Goal: Task Accomplishment & Management: Complete application form

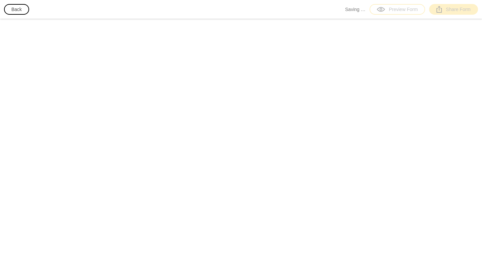
select select "[GEOGRAPHIC_DATA]"
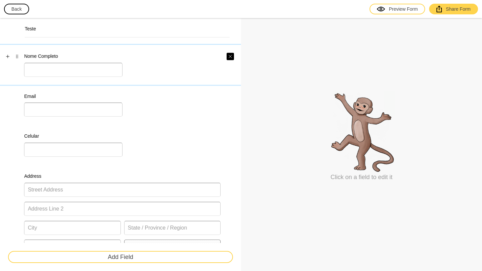
click at [227, 56] on button "button" at bounding box center [230, 56] width 7 height 7
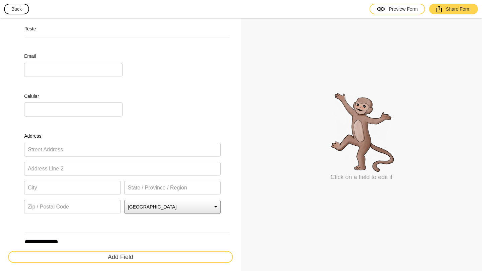
click at [147, 83] on div "Email" at bounding box center [120, 65] width 241 height 40
select select "medium"
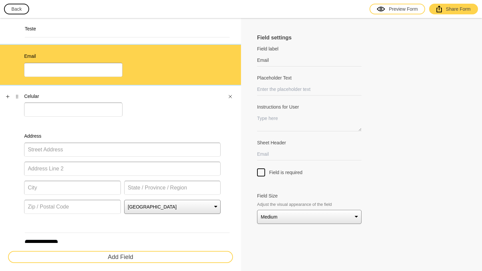
click at [148, 99] on div "Celular" at bounding box center [122, 105] width 196 height 24
type input "Celular"
select select "medium"
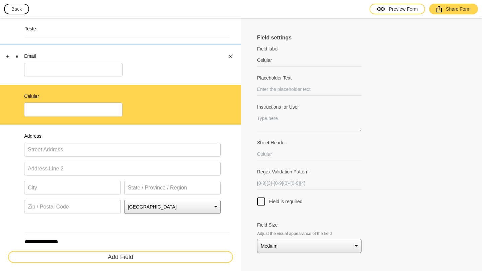
click at [215, 53] on div "Email" at bounding box center [122, 65] width 196 height 24
type input "Email"
select select "medium"
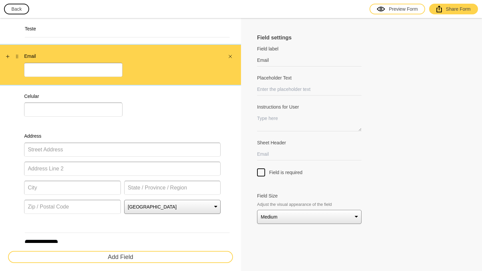
click at [230, 55] on button "button" at bounding box center [230, 56] width 7 height 7
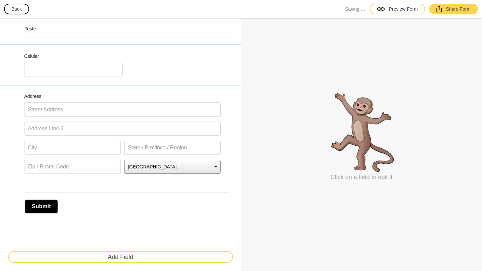
click at [161, 62] on div "Celular" at bounding box center [122, 65] width 196 height 24
select select "medium"
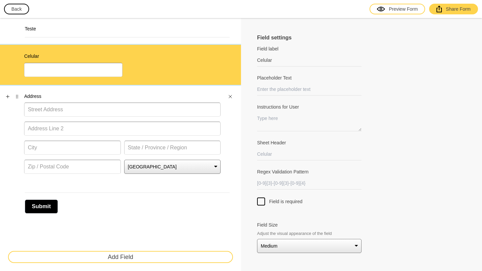
drag, startPoint x: 228, startPoint y: 95, endPoint x: 229, endPoint y: 92, distance: 3.4
click at [229, 95] on icon "Close" at bounding box center [230, 97] width 4 height 4
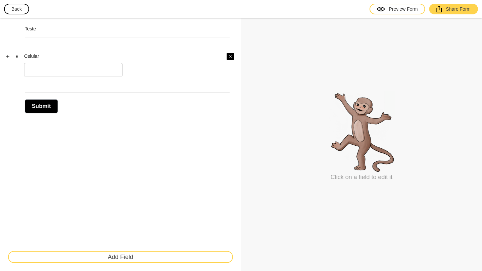
click at [229, 58] on icon "Close" at bounding box center [230, 56] width 3 height 3
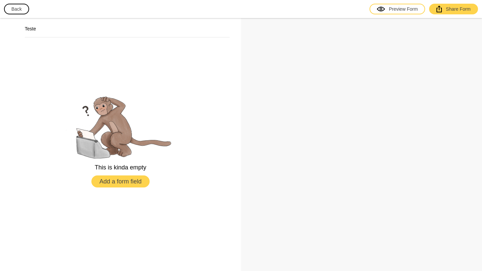
click at [118, 184] on button "Add a form field" at bounding box center [120, 182] width 58 height 12
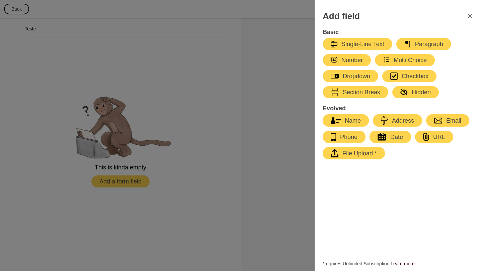
click at [354, 122] on div "Name" at bounding box center [346, 121] width 30 height 8
select select "large"
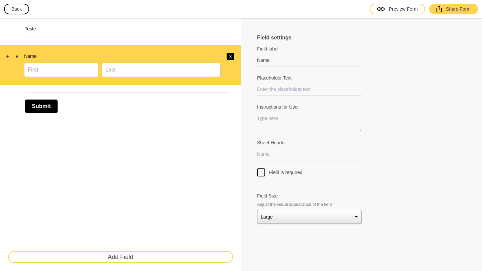
click at [232, 57] on icon "Close" at bounding box center [230, 57] width 4 height 4
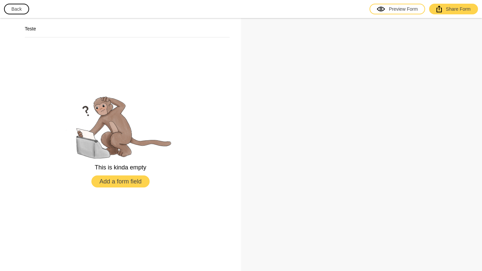
click at [103, 180] on button "Add a form field" at bounding box center [120, 182] width 58 height 12
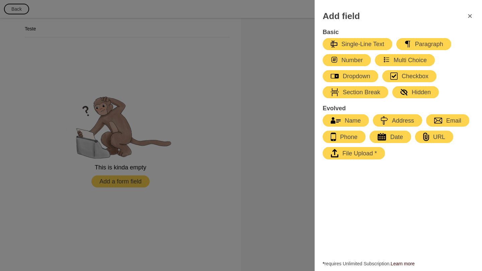
click at [347, 122] on div "Name" at bounding box center [346, 121] width 30 height 8
select select "large"
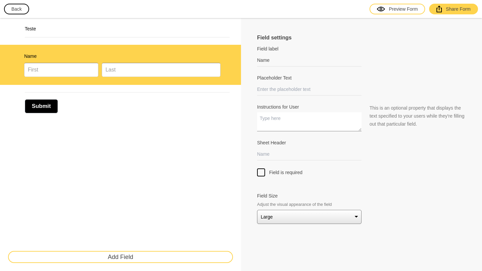
click at [295, 124] on textarea "Instructions for User" at bounding box center [309, 121] width 104 height 19
click at [231, 58] on icon "Close" at bounding box center [230, 57] width 4 height 4
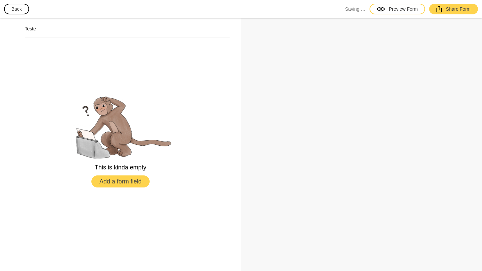
click at [119, 181] on button "Add a form field" at bounding box center [120, 182] width 58 height 12
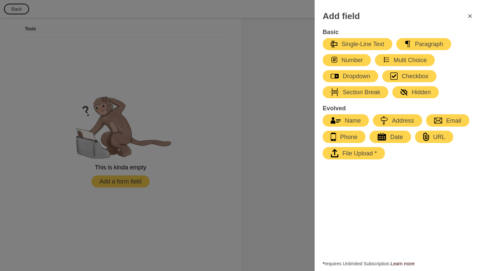
click at [367, 41] on div "Single-Line Text" at bounding box center [358, 44] width 54 height 8
select select "large"
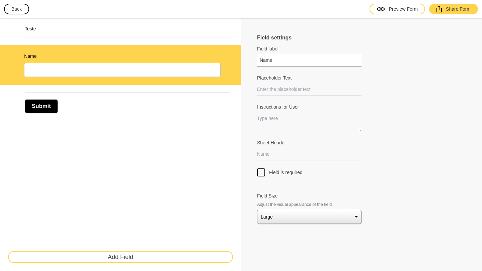
click at [274, 61] on input "Name" at bounding box center [309, 60] width 104 height 12
drag, startPoint x: 278, startPoint y: 61, endPoint x: 221, endPoint y: 60, distance: 57.6
click at [221, 60] on div "Teste Name Submit Add Field Field settings Field label Name Field labels are us…" at bounding box center [241, 144] width 482 height 253
paste input "o"
click at [391, 112] on p "This is an optional property that displays the text specified to your users whi…" at bounding box center [418, 116] width 96 height 24
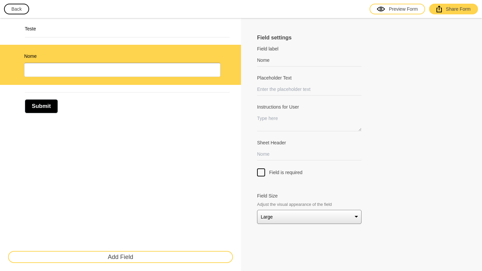
click at [262, 174] on div at bounding box center [261, 173] width 8 height 8
click at [261, 169] on input "Field is required" at bounding box center [261, 169] width 0 height 0
drag, startPoint x: 418, startPoint y: 166, endPoint x: 412, endPoint y: 160, distance: 8.5
click at [419, 166] on div at bounding box center [361, 165] width 209 height 8
click at [182, 141] on div "Teste Nome * Submit Add Field" at bounding box center [120, 144] width 241 height 253
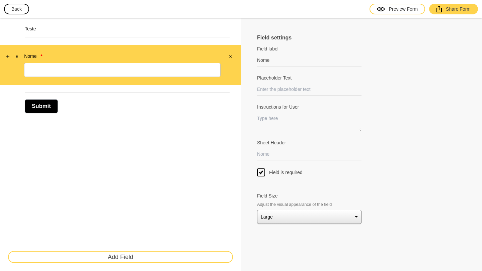
click at [226, 61] on div at bounding box center [226, 65] width 2 height 24
click at [139, 254] on button "Add Field" at bounding box center [120, 257] width 225 height 12
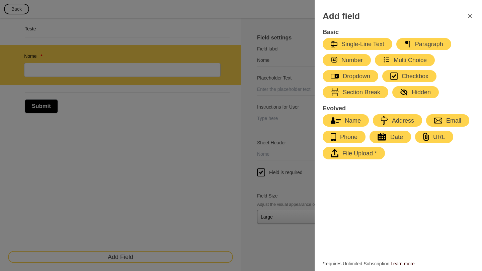
click at [403, 122] on div "Address" at bounding box center [397, 120] width 33 height 8
type input "Address"
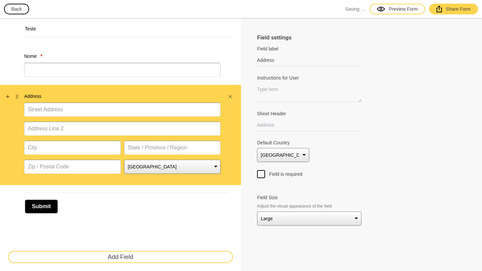
click at [231, 96] on icon "Close" at bounding box center [230, 97] width 4 height 4
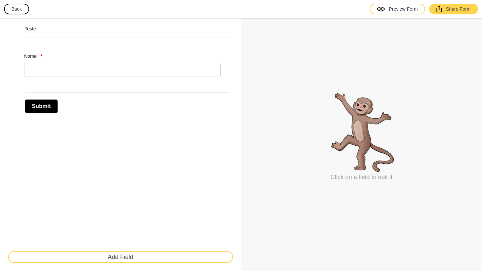
click at [132, 259] on button "Add Field" at bounding box center [120, 257] width 225 height 12
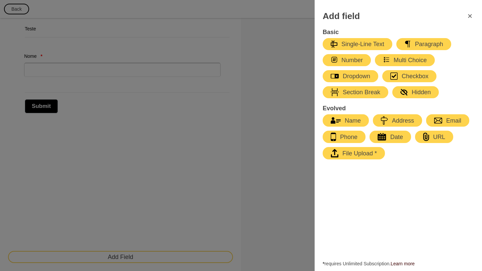
click at [451, 122] on div "Email" at bounding box center [447, 121] width 27 height 8
select select "large"
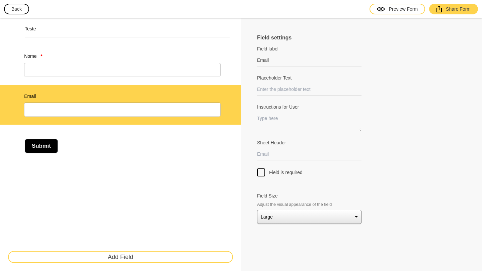
click at [171, 156] on div "Submit" at bounding box center [120, 143] width 225 height 28
click at [256, 171] on div "Field settings Field label Email Field labels are usually just one or two words…" at bounding box center [361, 144] width 241 height 253
click at [260, 173] on div at bounding box center [261, 173] width 8 height 8
click at [261, 169] on input "Field is required" at bounding box center [261, 169] width 0 height 0
click at [219, 184] on div "Teste Nome * Email * Submit Add Field" at bounding box center [120, 144] width 241 height 253
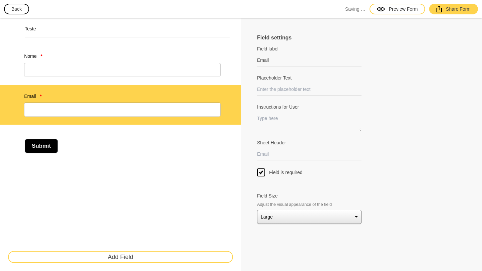
click at [132, 256] on button "Add Field" at bounding box center [120, 257] width 225 height 12
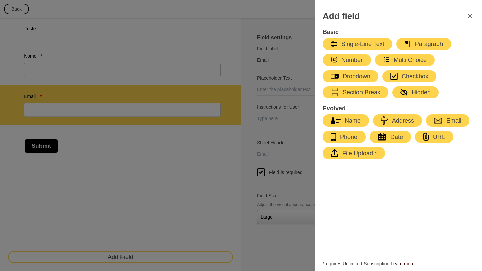
click at [356, 59] on div "Number" at bounding box center [347, 60] width 32 height 8
type input "Number"
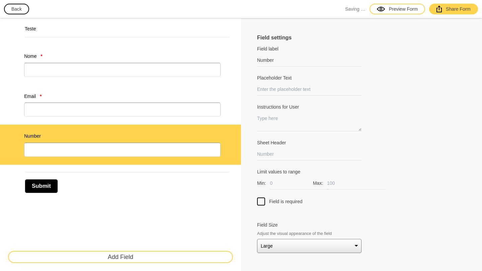
click at [303, 245] on select "Small Medium Large" at bounding box center [309, 246] width 104 height 14
click at [257, 239] on select "Small Medium Large" at bounding box center [309, 246] width 104 height 14
click at [285, 243] on select "Small Medium Large" at bounding box center [309, 246] width 104 height 14
select select "small"
click at [257, 239] on select "Small Medium Large" at bounding box center [309, 246] width 104 height 14
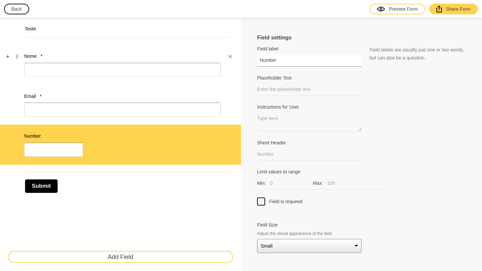
drag, startPoint x: 283, startPoint y: 62, endPoint x: 214, endPoint y: 58, distance: 68.7
click at [214, 58] on div "Teste Nome * Email * Number Submit Add Field Field settings Field label Number …" at bounding box center [241, 144] width 482 height 253
paste input "Email"
drag, startPoint x: 242, startPoint y: 60, endPoint x: 222, endPoint y: 60, distance: 20.4
click at [222, 60] on div "Teste Nome * Email * Email Submit Add Field Field settings Field label Email Fi…" at bounding box center [241, 144] width 482 height 253
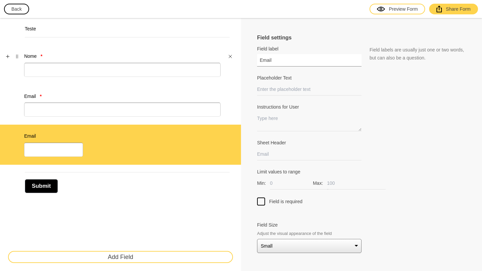
paste input "Idade"
click at [262, 202] on div at bounding box center [261, 202] width 8 height 8
click at [261, 198] on input "Field is required" at bounding box center [261, 198] width 0 height 0
click at [186, 205] on div "Teste Nome * Email * Idade * Submit Add Field" at bounding box center [120, 144] width 241 height 253
click at [398, 193] on div at bounding box center [361, 194] width 209 height 8
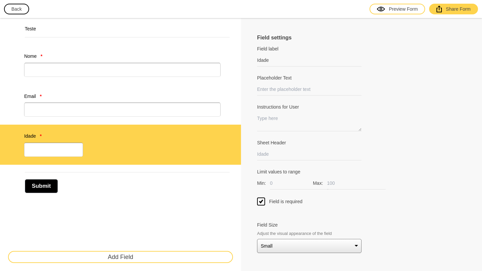
click at [101, 258] on button "Add Field" at bounding box center [120, 257] width 225 height 12
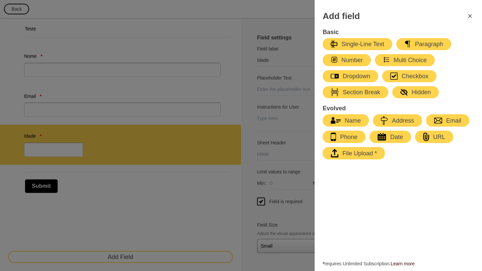
click at [352, 60] on div "Number" at bounding box center [347, 60] width 32 height 8
type input "Number"
select select "large"
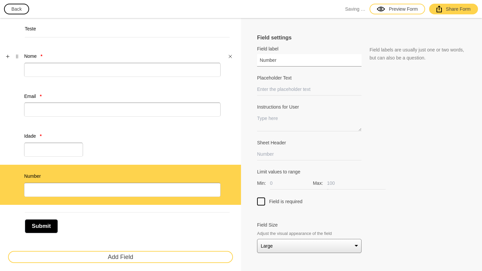
drag, startPoint x: 280, startPoint y: 60, endPoint x: 216, endPoint y: 59, distance: 64.9
click at [216, 59] on div "Teste Nome * Email * Idade * Number Submit Add Field Field settings Field label…" at bounding box center [241, 148] width 482 height 261
paste input "RG."
click at [376, 99] on div at bounding box center [361, 100] width 209 height 8
click at [286, 60] on input "RG." at bounding box center [309, 60] width 104 height 12
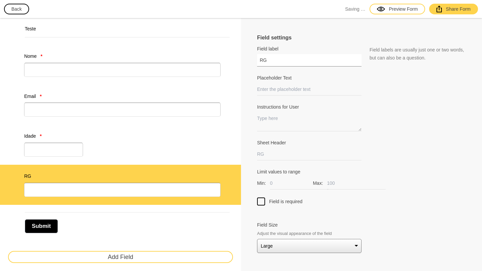
type input "RG"
click at [257, 202] on div at bounding box center [261, 202] width 8 height 8
click at [261, 198] on input "Field is required" at bounding box center [261, 198] width 0 height 0
click at [291, 249] on select "Small Medium Large" at bounding box center [309, 246] width 104 height 14
select select "small"
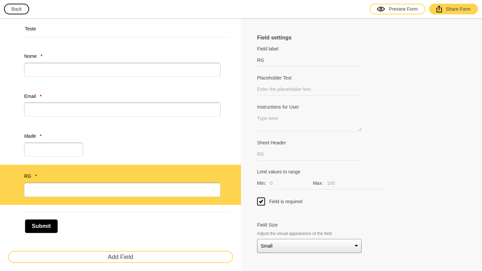
click at [257, 239] on select "Small Medium Large" at bounding box center [309, 246] width 104 height 14
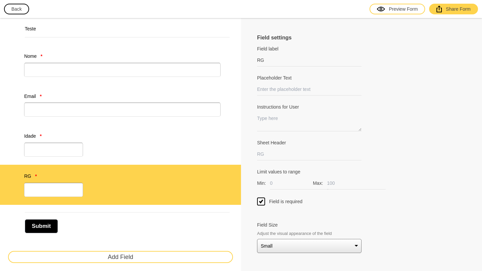
click at [170, 218] on div "Submit" at bounding box center [127, 223] width 205 height 21
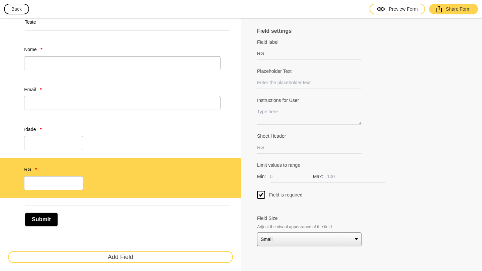
scroll to position [8, 0]
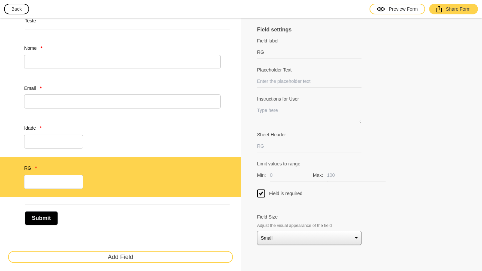
click at [106, 254] on button "Add Field" at bounding box center [120, 257] width 225 height 12
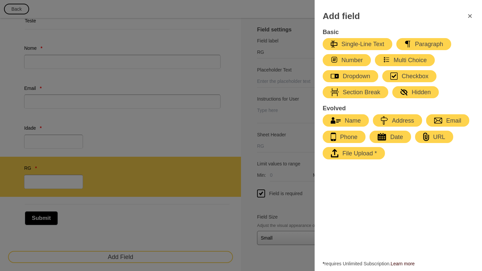
click at [346, 42] on div "Single-Line Text" at bounding box center [358, 44] width 54 height 8
type input "Name"
select select "large"
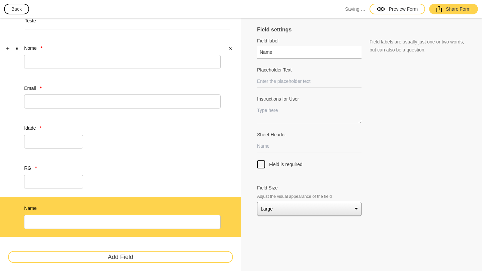
drag, startPoint x: 280, startPoint y: 51, endPoint x: 213, endPoint y: 51, distance: 67.6
click at [213, 51] on div "Teste Nome * Email * Idade * RG * Name Submit Add Field Field settings Field la…" at bounding box center [241, 161] width 482 height 302
paste input "Telefon"
type input "Telefone"
click at [410, 118] on span "This is an optional property that displays the text specified to your users whi…" at bounding box center [417, 107] width 95 height 21
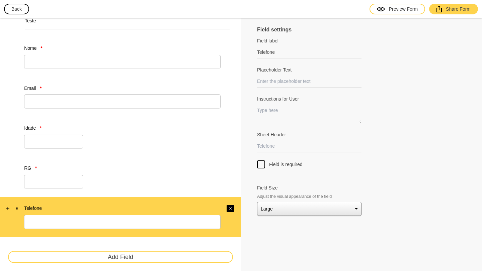
click at [228, 208] on icon "Close" at bounding box center [230, 209] width 4 height 4
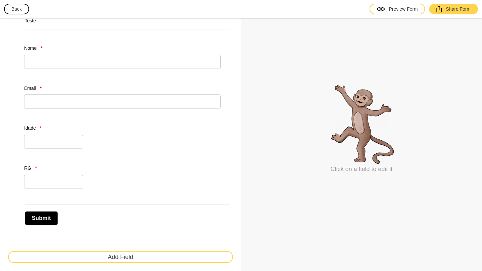
click at [145, 256] on button "Add Field" at bounding box center [120, 257] width 225 height 12
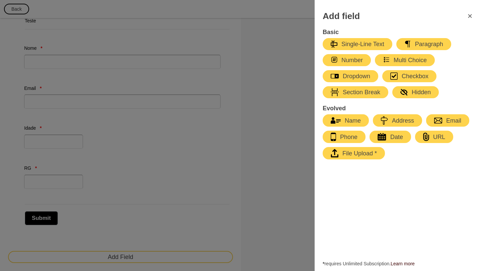
click at [353, 136] on div "Phone" at bounding box center [344, 137] width 27 height 8
select select "large"
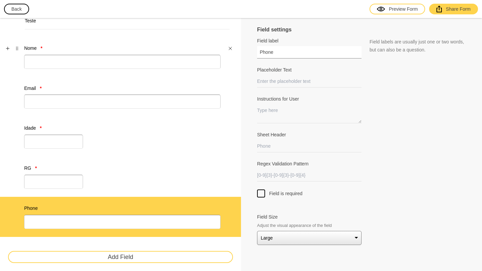
drag, startPoint x: 226, startPoint y: 54, endPoint x: 211, endPoint y: 54, distance: 15.1
click at [211, 54] on div "Teste Nome * Email * Idade * RG * Phone Submit Add Field Field settings Field l…" at bounding box center [241, 161] width 482 height 302
paste input "Telef"
type input "Telefone"
click at [377, 101] on span "This is an optional property that displays the text specified to your users whi…" at bounding box center [417, 107] width 95 height 21
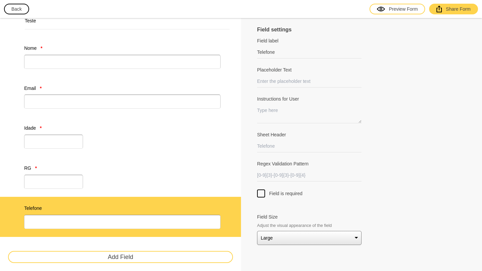
click at [284, 240] on select "Small Medium Large" at bounding box center [309, 238] width 104 height 14
click at [257, 231] on select "Small Medium Large" at bounding box center [309, 238] width 104 height 14
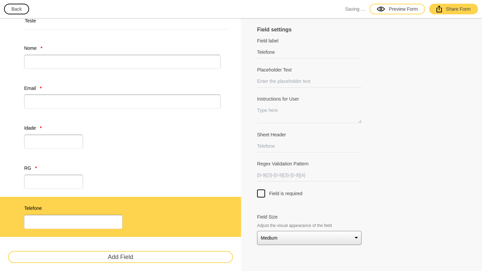
click at [294, 239] on select "Small Medium Large" at bounding box center [309, 238] width 104 height 14
click at [257, 231] on select "Small Medium Large" at bounding box center [309, 238] width 104 height 14
click at [412, 202] on div at bounding box center [361, 202] width 209 height 8
drag, startPoint x: 312, startPoint y: 236, endPoint x: 305, endPoint y: 239, distance: 7.3
click at [311, 237] on select "Small Medium Large" at bounding box center [309, 238] width 104 height 14
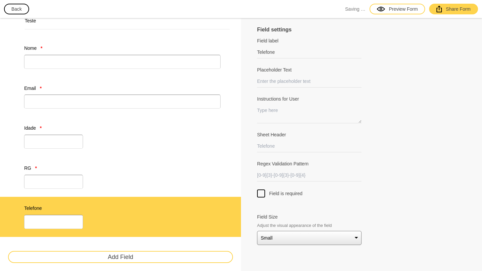
select select "large"
click at [257, 231] on select "Small Medium Large" at bounding box center [309, 238] width 104 height 14
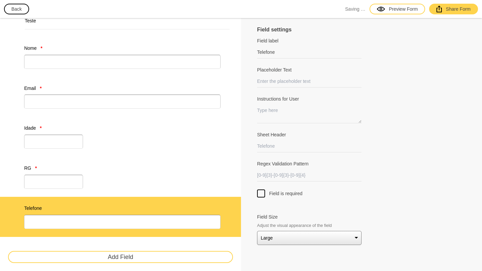
click at [406, 203] on div at bounding box center [361, 202] width 209 height 8
click at [260, 194] on div at bounding box center [261, 194] width 8 height 8
click at [261, 190] on input "Field is required" at bounding box center [261, 190] width 0 height 0
click at [387, 208] on div "Field label Telefone Field labels are usually just one or two words, but can al…" at bounding box center [361, 141] width 209 height 208
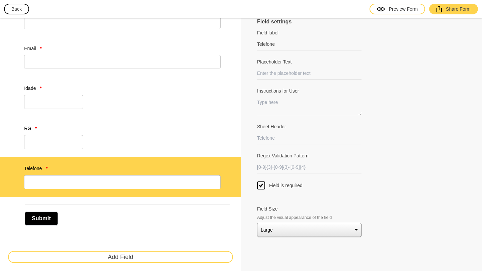
scroll to position [48, 0]
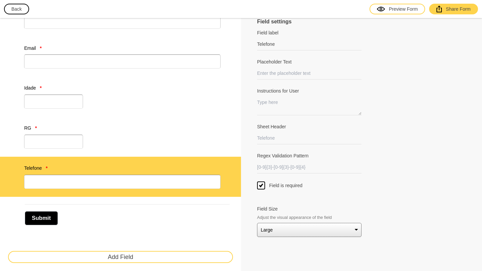
click at [144, 256] on button "Add Field" at bounding box center [120, 257] width 225 height 12
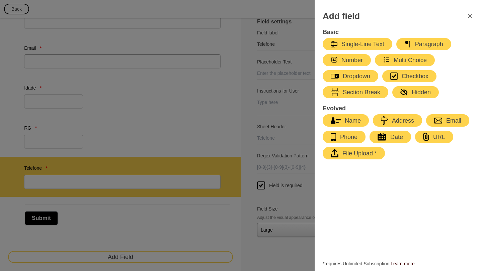
click at [360, 42] on div "Single-Line Text" at bounding box center [358, 44] width 54 height 8
type input "Name"
select select "large"
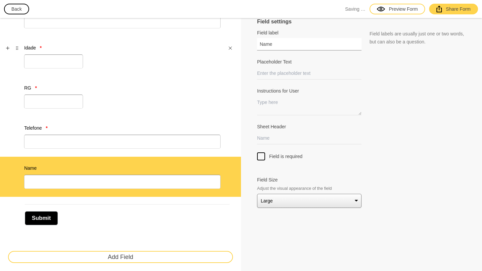
drag, startPoint x: 292, startPoint y: 44, endPoint x: 211, endPoint y: 43, distance: 81.0
click at [211, 44] on div "Teste Nome * Email * Idade * RG * Telefone * Name Submit Add Field Field settin…" at bounding box center [241, 101] width 482 height 342
paste input "Faz uso de algum medicamento controlado e (ou) tem alergia a algum medicamento?"
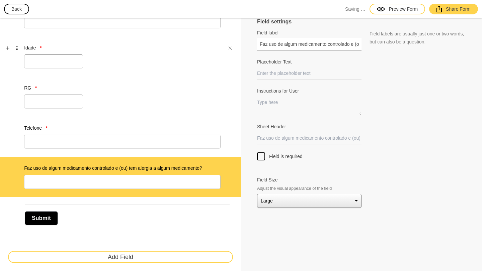
scroll to position [0, 80]
click at [149, 206] on div "Submit" at bounding box center [127, 215] width 205 height 21
click at [106, 255] on button "Add Field" at bounding box center [120, 257] width 225 height 12
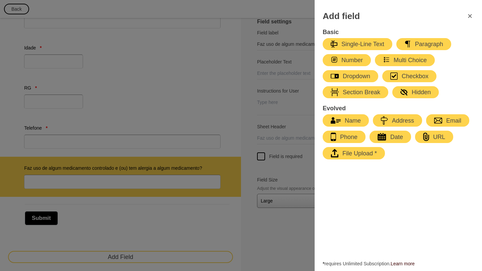
click at [357, 44] on div "Single-Line Text" at bounding box center [358, 44] width 54 height 8
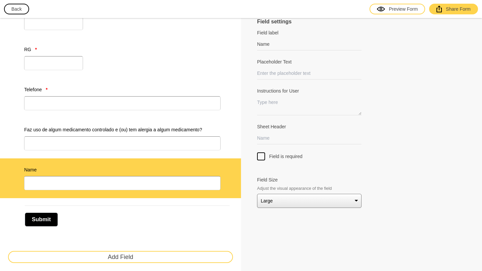
scroll to position [128, 0]
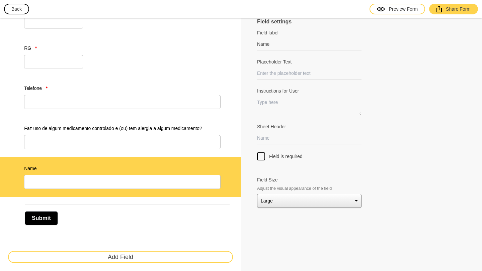
click at [259, 159] on div at bounding box center [261, 157] width 8 height 8
click at [261, 153] on input "Field is required" at bounding box center [261, 153] width 0 height 0
click at [135, 256] on button "Add Field" at bounding box center [120, 257] width 225 height 12
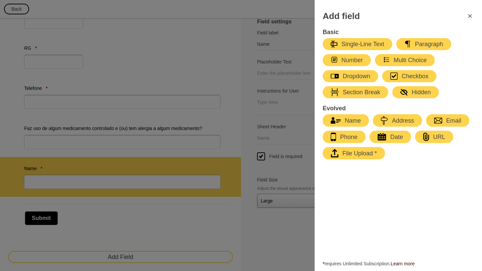
click at [337, 40] on button "Single-Line Text" at bounding box center [358, 44] width 70 height 12
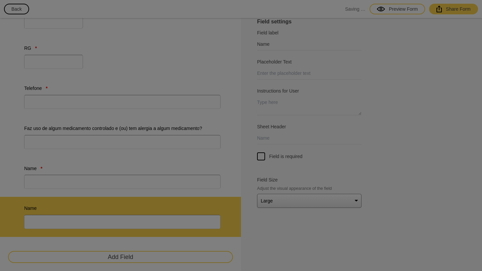
scroll to position [168, 0]
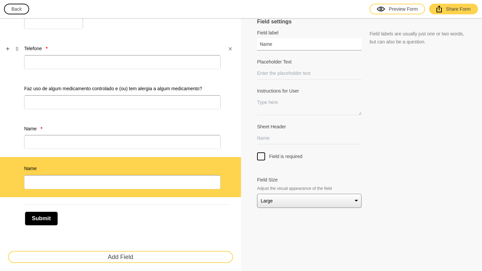
drag, startPoint x: 246, startPoint y: 44, endPoint x: 219, endPoint y: 48, distance: 26.7
click at [222, 44] on div "Teste Nome * Email * Idade * RG * Telefone * Faz uso de algum medicamento contr…" at bounding box center [241, 61] width 482 height 422
paste input "De qual base de Jocum ou [DEMOGRAPHIC_DATA] você vem? E em qual cidade fica?"
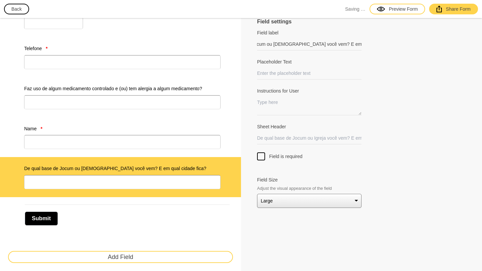
click at [276, 229] on div "Field settings Field label De qual base de Jocum ou [DEMOGRAPHIC_DATA] você vem…" at bounding box center [361, 61] width 241 height 422
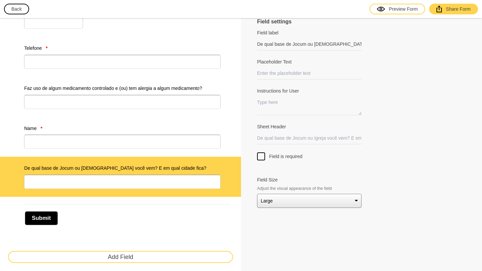
click at [124, 256] on button "Add Field" at bounding box center [120, 257] width 225 height 12
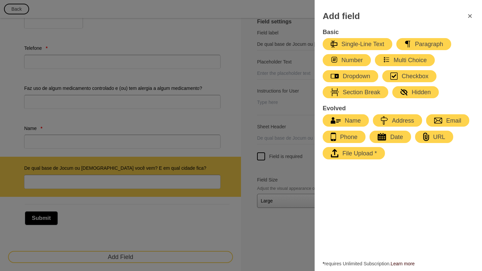
click at [351, 44] on div "Single-Line Text" at bounding box center [358, 44] width 54 height 8
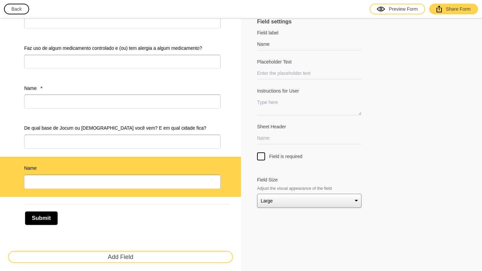
click at [123, 255] on button "Add Field" at bounding box center [120, 257] width 225 height 12
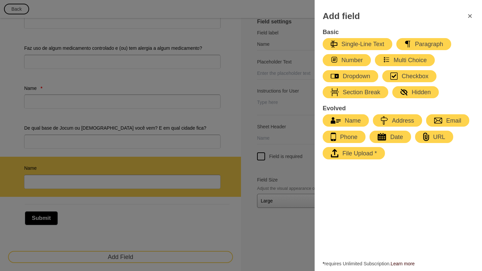
click at [398, 140] on div "Date" at bounding box center [390, 137] width 25 height 8
type input "Date"
select select "large"
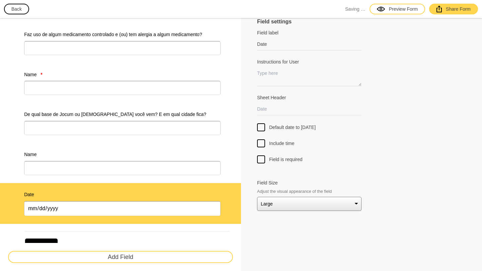
scroll to position [149, 0]
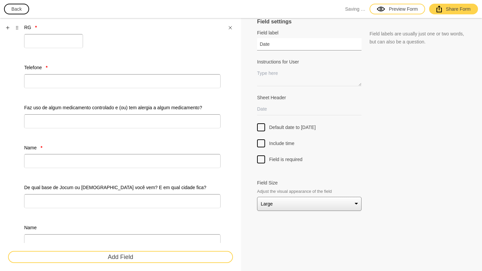
drag, startPoint x: 238, startPoint y: 45, endPoint x: 228, endPoint y: 46, distance: 10.0
click at [228, 46] on div "Teste Nome * Email * Idade * RG * Telefone * Faz uso de algum medicamento contr…" at bounding box center [241, 120] width 482 height 503
paste input "Qual dia você chega?"
type input "Qual dia você chega?"
click at [400, 117] on p "Use this field to set the header of the spreadsheet for this value. Defaults to…" at bounding box center [418, 106] width 96 height 24
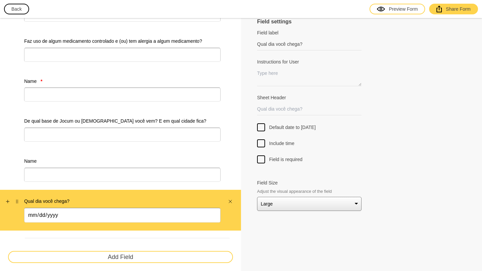
scroll to position [216, 0]
click at [314, 206] on select "Small Medium Large" at bounding box center [309, 204] width 104 height 14
select select "small"
click at [257, 197] on select "Small Medium Large" at bounding box center [309, 204] width 104 height 14
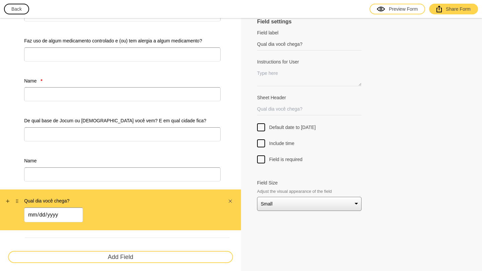
click at [171, 221] on div "Qual dia você chega?" at bounding box center [122, 210] width 196 height 25
click at [6, 203] on icon "Add" at bounding box center [8, 201] width 4 height 4
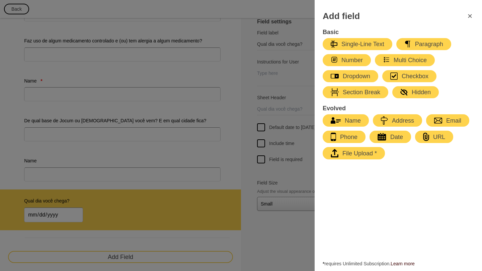
click at [391, 139] on div "Date" at bounding box center [390, 137] width 25 height 8
type input "Date"
select select "large"
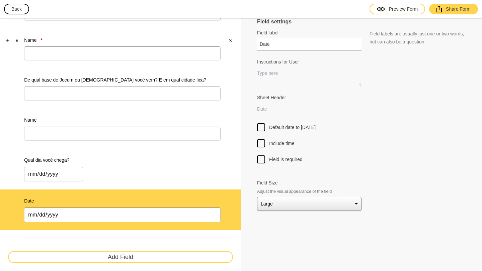
drag, startPoint x: 243, startPoint y: 46, endPoint x: 213, endPoint y: 45, distance: 30.8
click at [213, 45] on div "Teste Nome * Email * Idade * RG * Telefone * Faz uso de algum medicamento contr…" at bounding box center [241, 33] width 482 height 544
paste input "Qual dia você vai embora?"
click at [419, 101] on p "Use this field to set the header of the spreadsheet for this value. Defaults to…" at bounding box center [418, 106] width 96 height 24
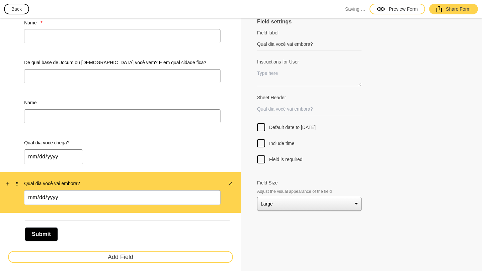
scroll to position [290, 0]
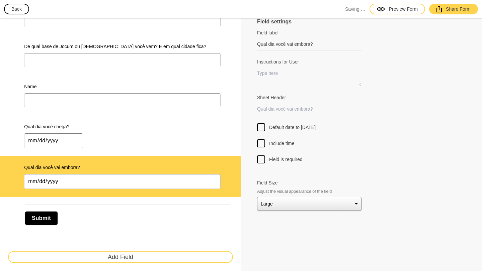
click at [139, 220] on div "Submit" at bounding box center [127, 215] width 205 height 21
click at [173, 211] on div "Submit" at bounding box center [127, 215] width 205 height 21
click at [111, 257] on button "Add Field" at bounding box center [120, 257] width 225 height 12
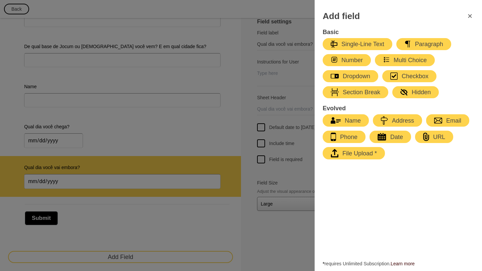
click at [355, 41] on div "Single-Line Text" at bounding box center [358, 44] width 54 height 8
type input "Name"
select select "large"
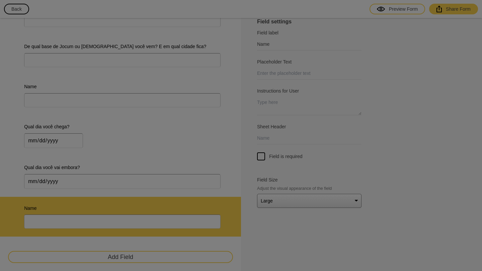
scroll to position [330, 0]
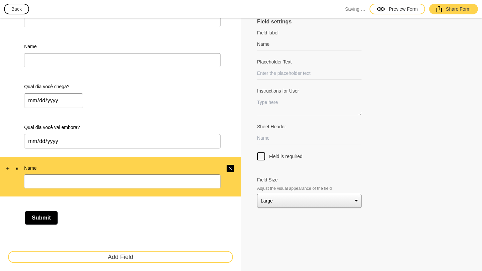
click at [228, 168] on icon "Close" at bounding box center [230, 169] width 4 height 4
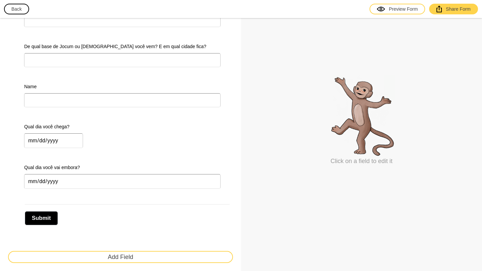
scroll to position [290, 0]
click at [142, 256] on button "Add Field" at bounding box center [120, 257] width 225 height 12
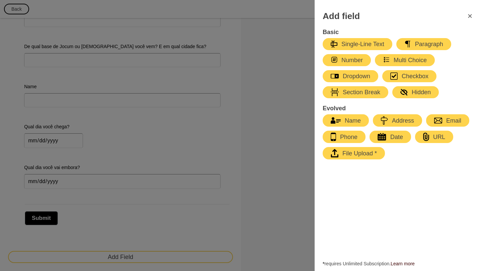
click at [429, 42] on div "Paragraph" at bounding box center [423, 44] width 39 height 8
select select "large"
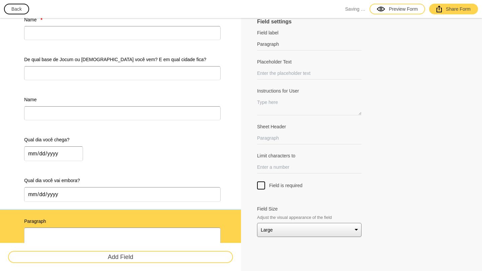
scroll to position [277, 0]
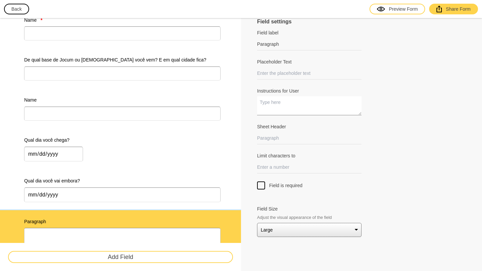
click at [297, 109] on textarea "Instructions for User" at bounding box center [309, 105] width 104 height 19
click at [283, 44] on input "Paragraph" at bounding box center [309, 44] width 104 height 12
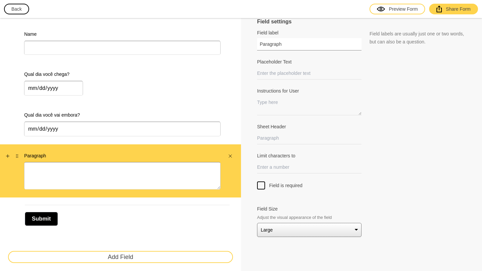
scroll to position [343, 0]
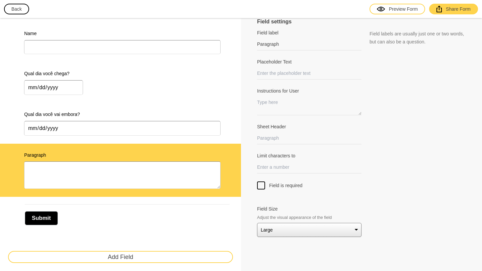
click at [381, 167] on span "This property will limit the number of characters that a user can input into th…" at bounding box center [417, 168] width 94 height 29
click at [406, 9] on div "Preview Form" at bounding box center [397, 9] width 41 height 7
